Goal: Find contact information: Find contact information

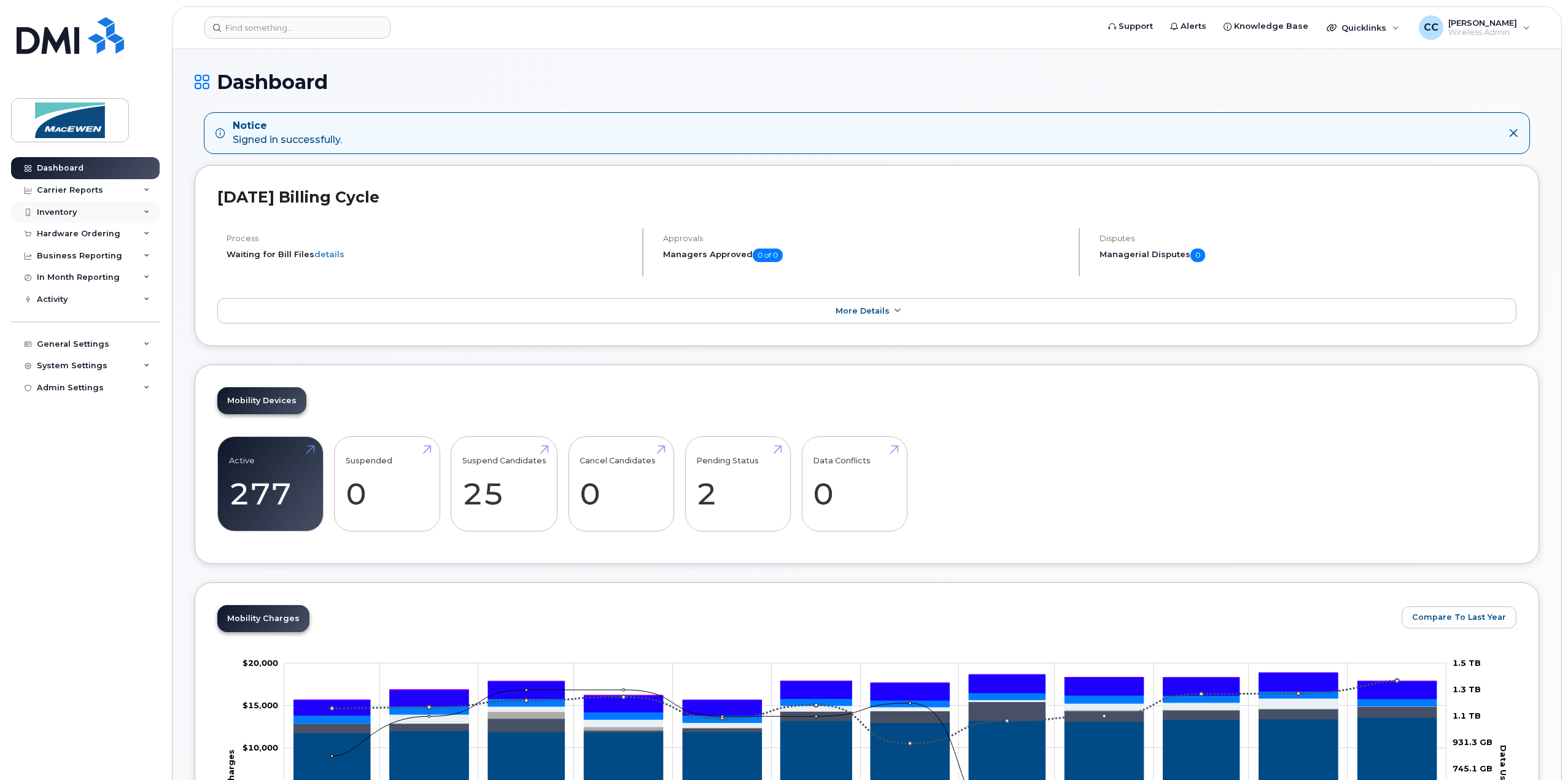
click at [74, 213] on div "Inventory" at bounding box center [57, 213] width 40 height 10
click at [64, 232] on div "Mobility Devices" at bounding box center [77, 234] width 69 height 11
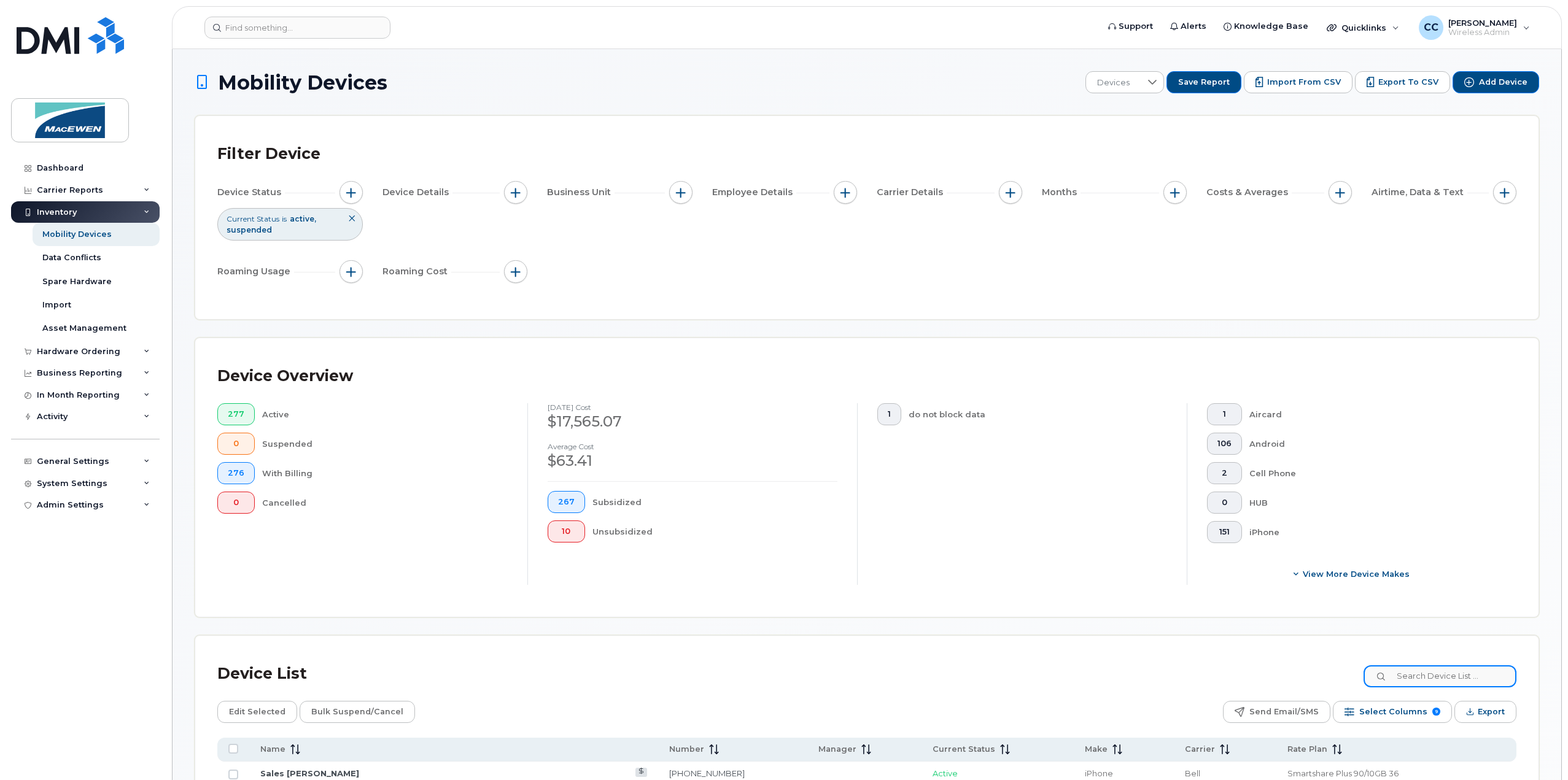
click at [1444, 676] on input at bounding box center [1439, 676] width 153 height 22
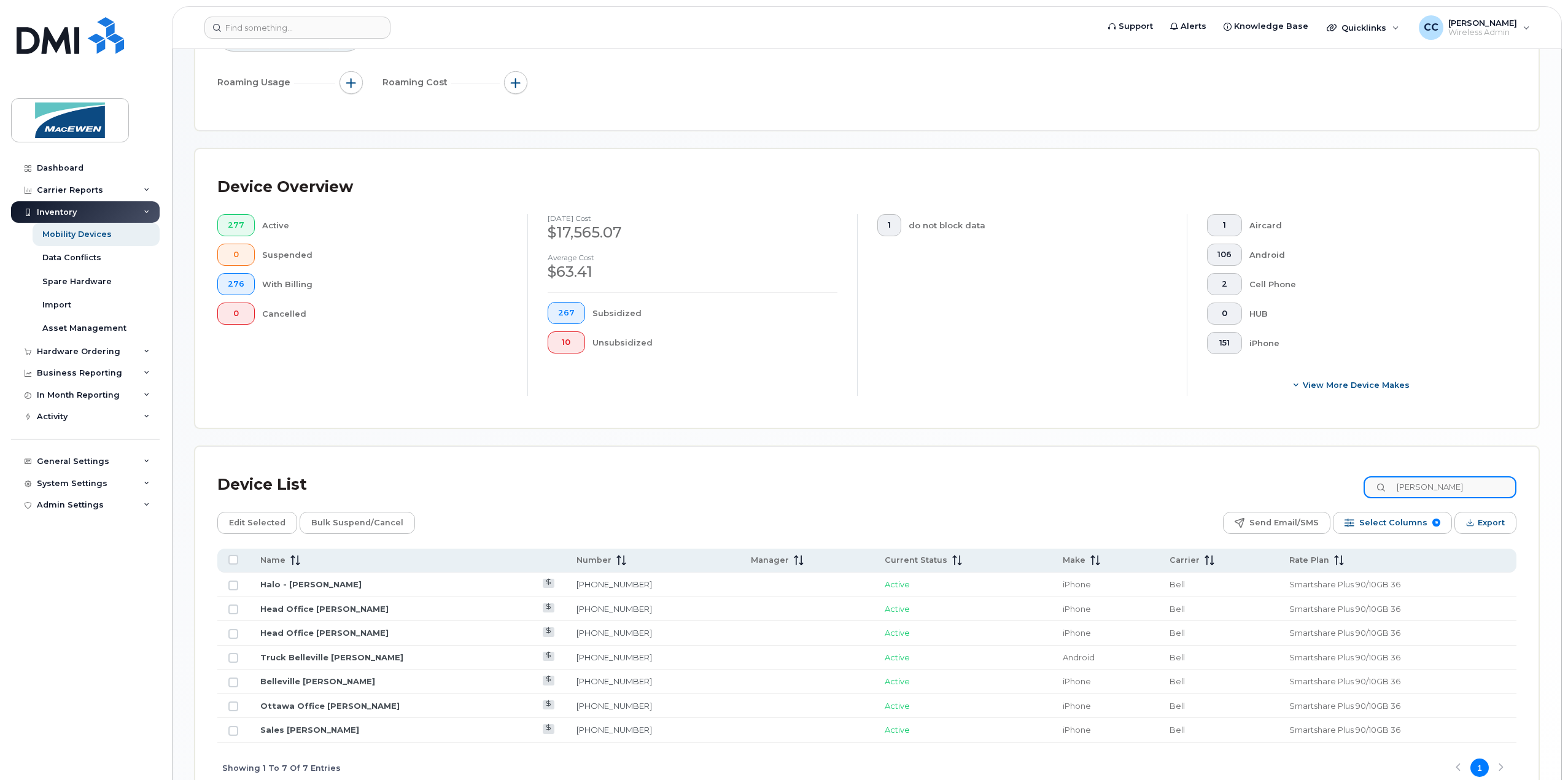
scroll to position [208, 0]
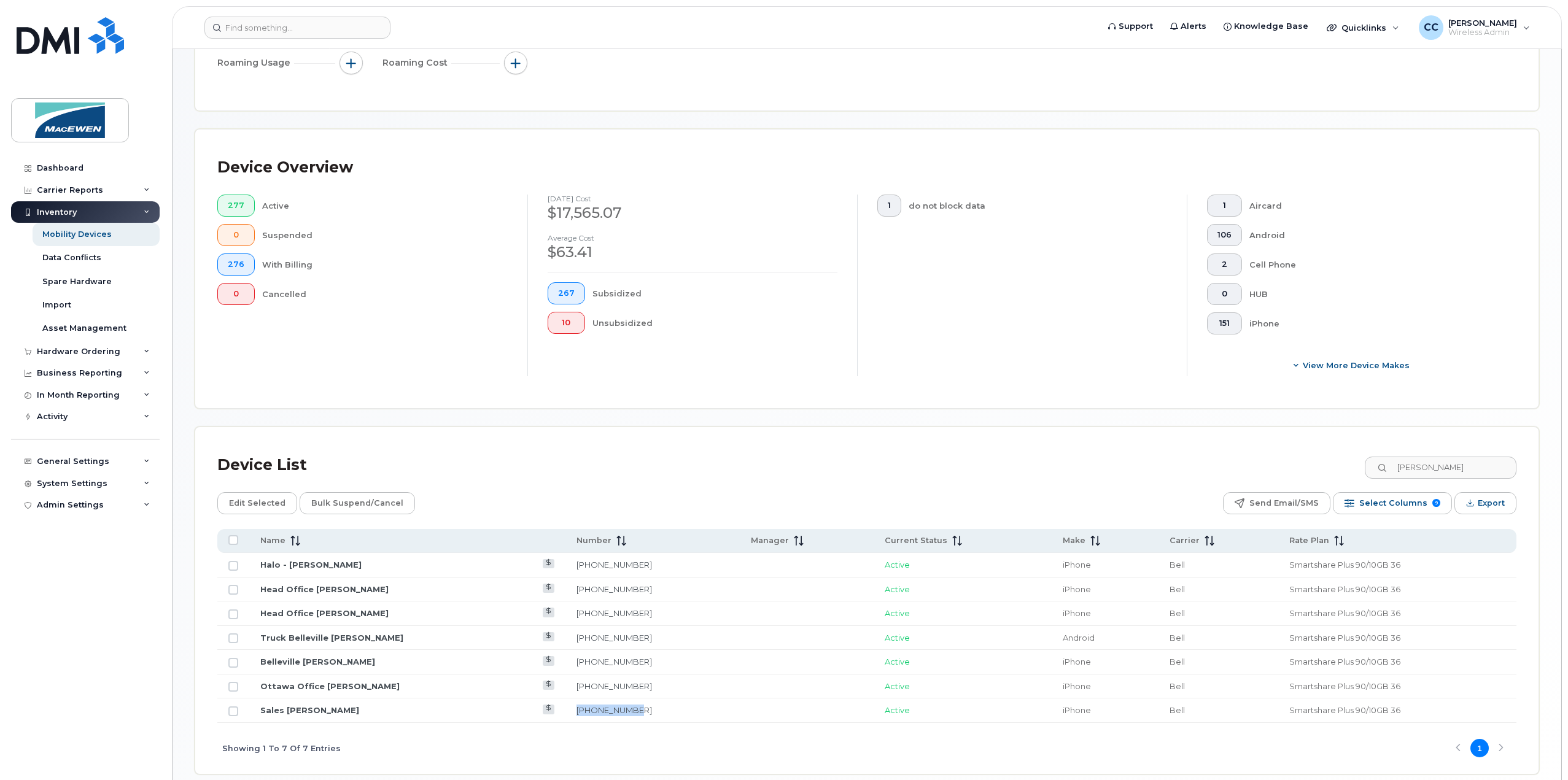
drag, startPoint x: 631, startPoint y: 706, endPoint x: 575, endPoint y: 711, distance: 56.2
click at [575, 711] on td "[PHONE_NUMBER]" at bounding box center [653, 711] width 174 height 24
copy link "[PHONE_NUMBER]"
click at [321, 706] on link "Sales [PERSON_NAME]" at bounding box center [310, 711] width 99 height 10
click at [1474, 458] on input "[PERSON_NAME]" at bounding box center [1439, 468] width 153 height 22
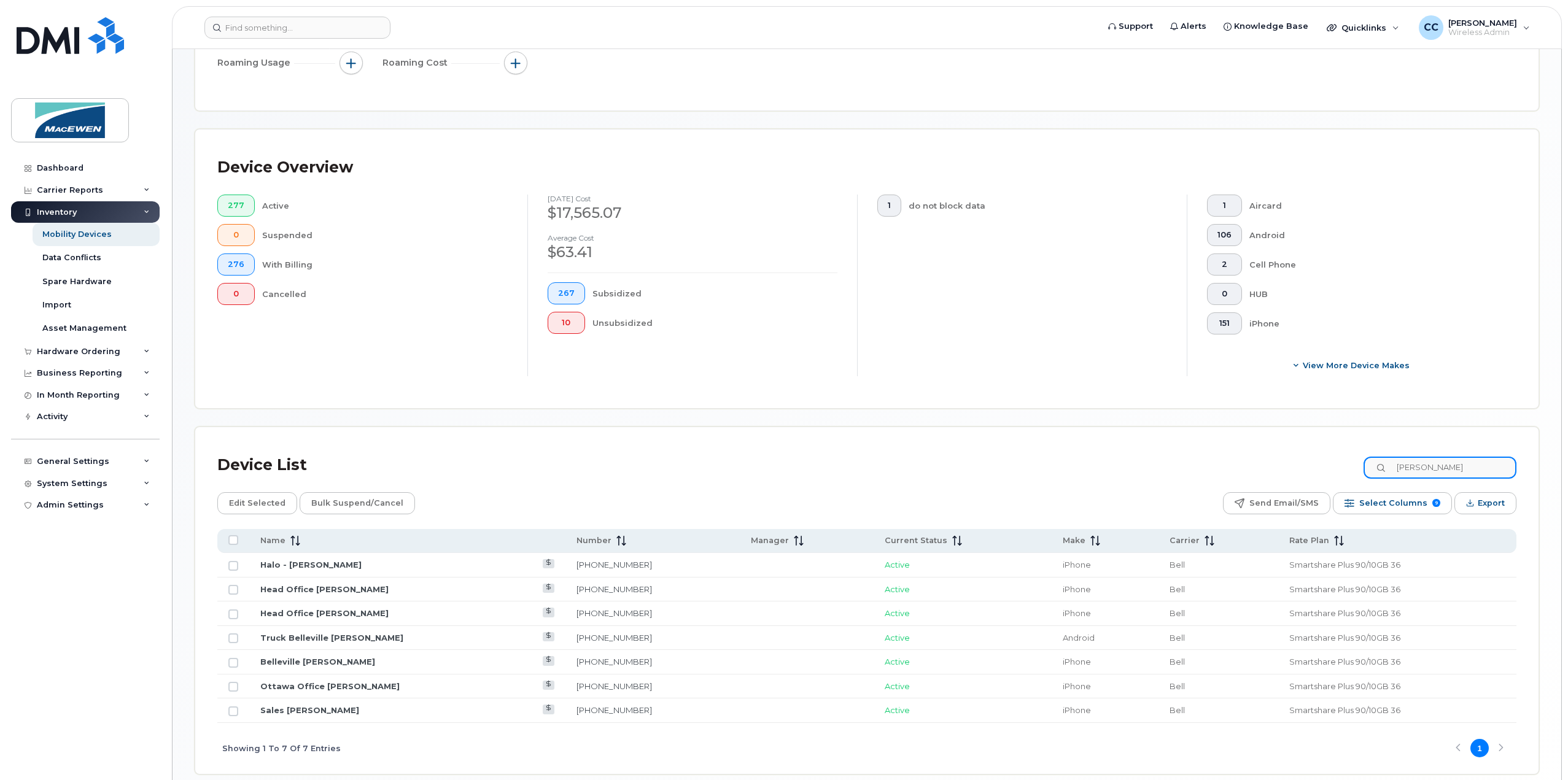
drag, startPoint x: 1474, startPoint y: 465, endPoint x: 1366, endPoint y: 467, distance: 108.0
click at [1366, 467] on div "Device List [PERSON_NAME]" at bounding box center [867, 465] width 1299 height 32
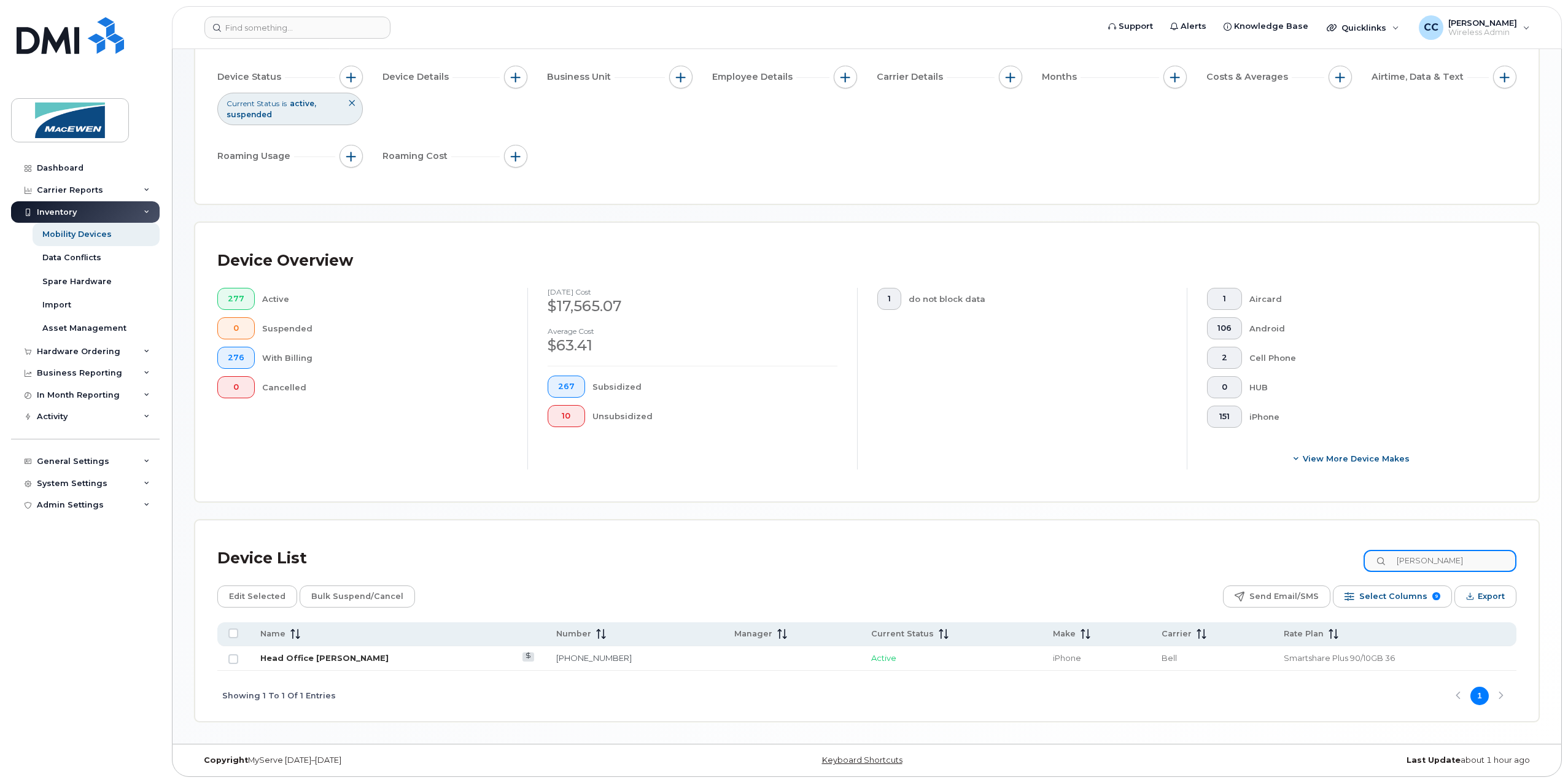
type input "[PERSON_NAME]"
click at [313, 659] on link "Head Office [PERSON_NAME]" at bounding box center [324, 659] width 128 height 10
